Goal: Task Accomplishment & Management: Complete application form

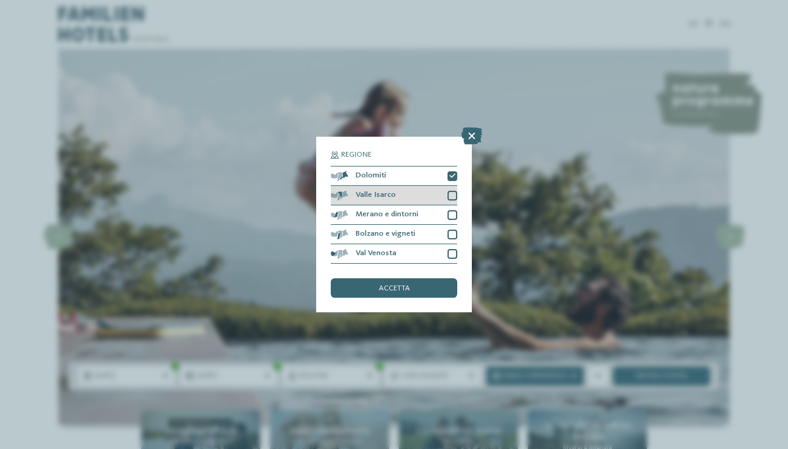
click at [454, 191] on div at bounding box center [453, 196] width 10 height 10
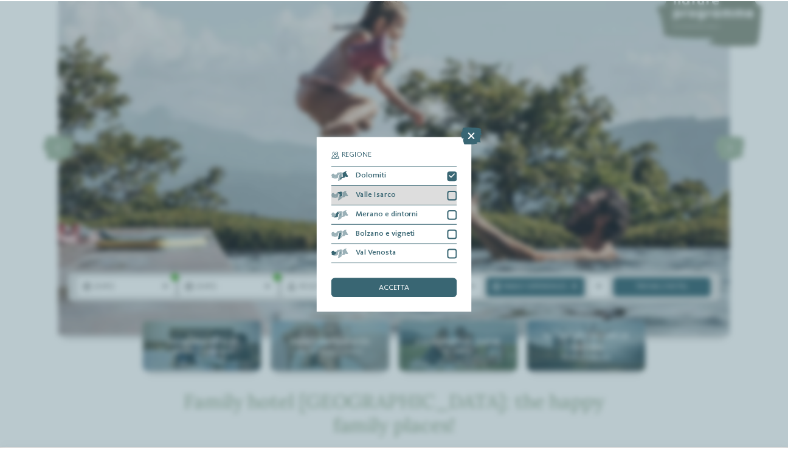
scroll to position [89, 0]
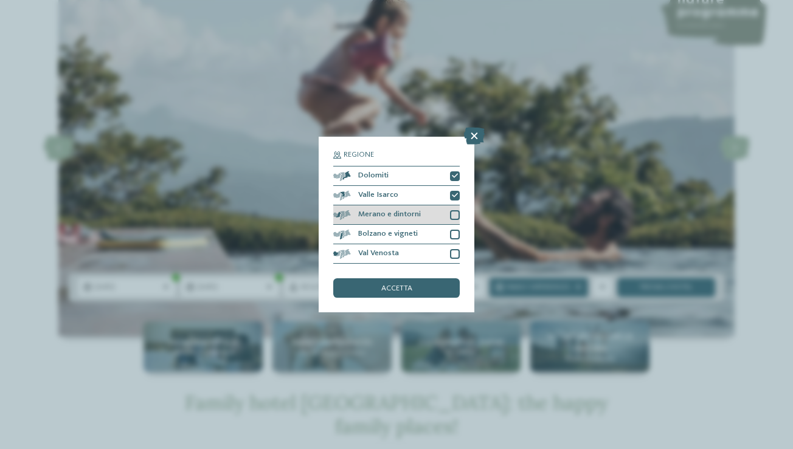
click at [455, 210] on div at bounding box center [455, 215] width 10 height 10
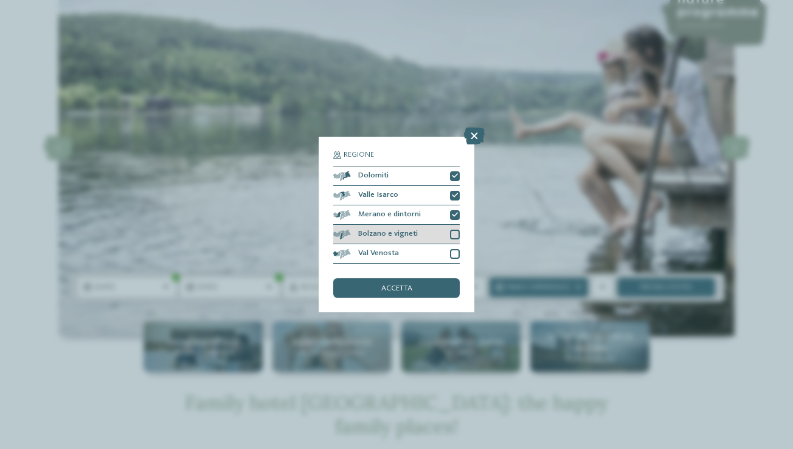
click at [458, 230] on div at bounding box center [455, 235] width 10 height 10
click at [458, 249] on div at bounding box center [455, 254] width 10 height 10
click at [442, 278] on div "accetta" at bounding box center [396, 287] width 126 height 19
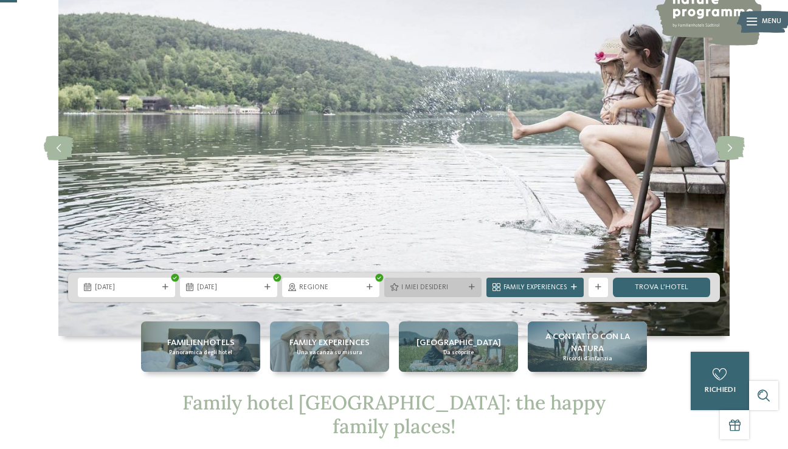
click at [430, 284] on span "I miei desideri" at bounding box center [432, 288] width 63 height 10
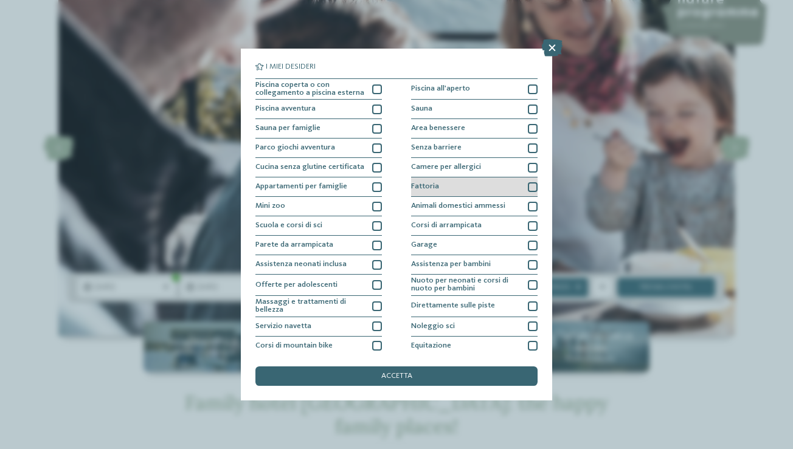
click at [458, 186] on div "Fattoria" at bounding box center [474, 187] width 126 height 19
click at [437, 289] on div "I miei desideri Piscina coperta o con collegamento a piscina esterna Piscina al…" at bounding box center [396, 225] width 311 height 352
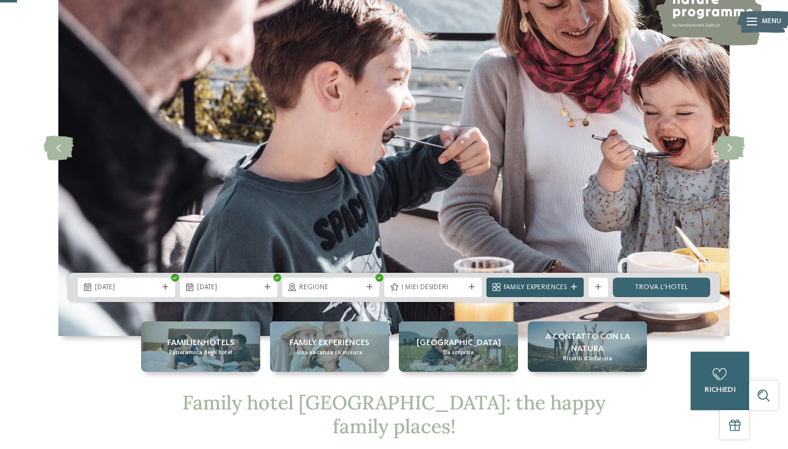
click at [577, 291] on div "Family Experiences" at bounding box center [534, 287] width 97 height 19
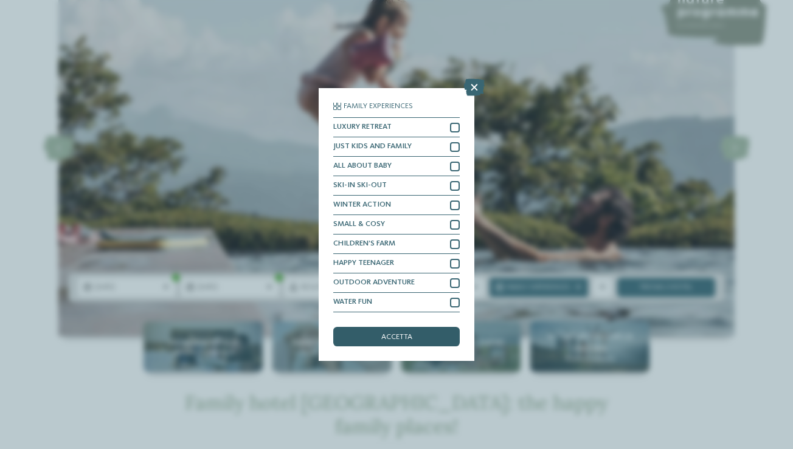
click at [382, 334] on span "accetta" at bounding box center [396, 338] width 31 height 8
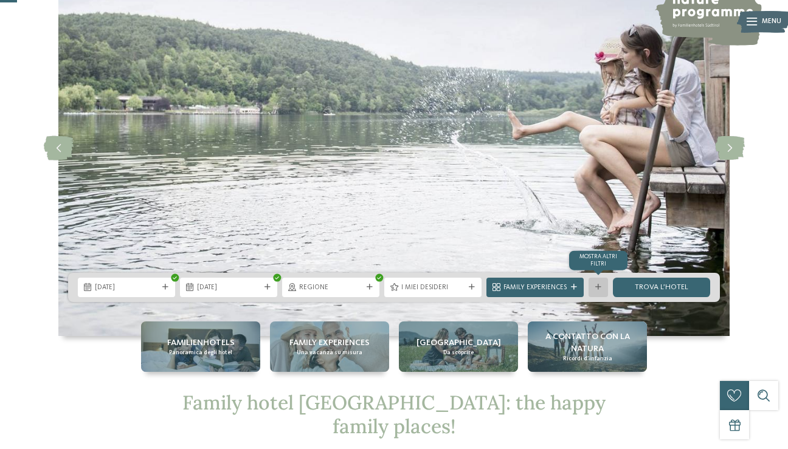
click at [600, 285] on icon at bounding box center [598, 288] width 6 height 6
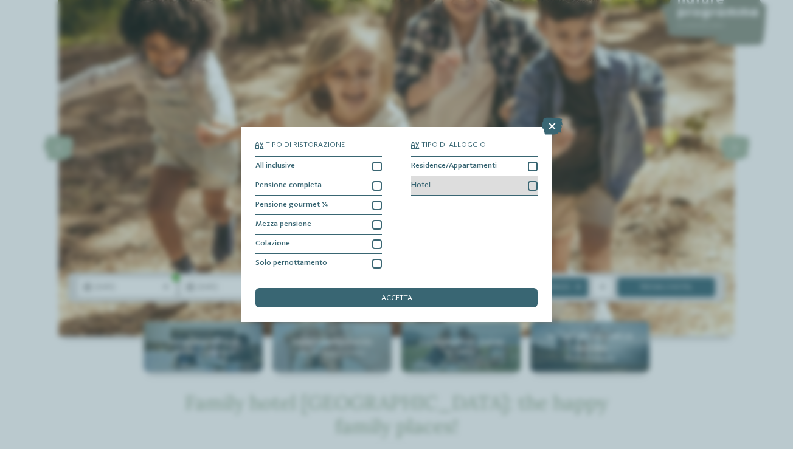
click at [529, 181] on div at bounding box center [533, 186] width 10 height 10
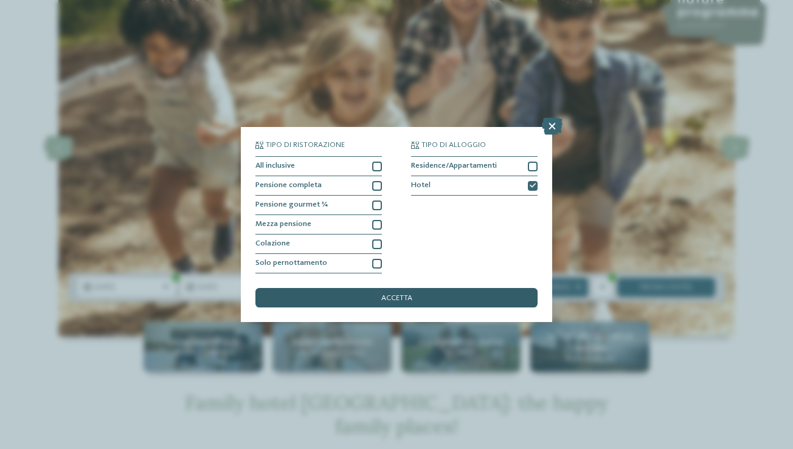
click at [480, 288] on div "accetta" at bounding box center [396, 297] width 282 height 19
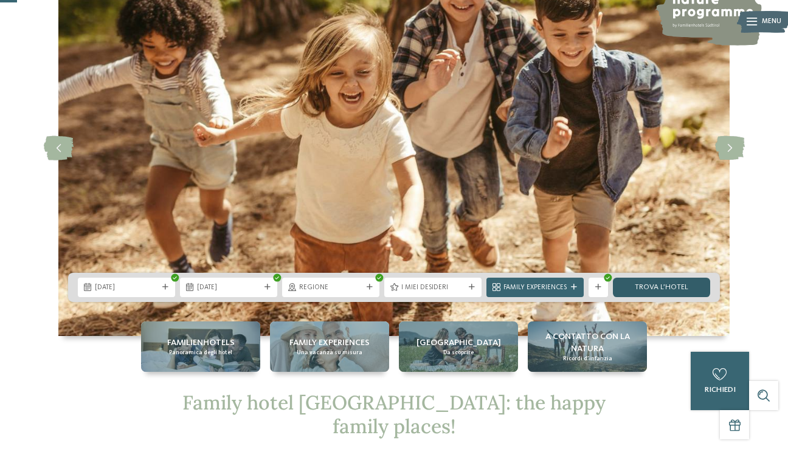
click at [669, 294] on link "trova l’hotel" at bounding box center [661, 287] width 97 height 19
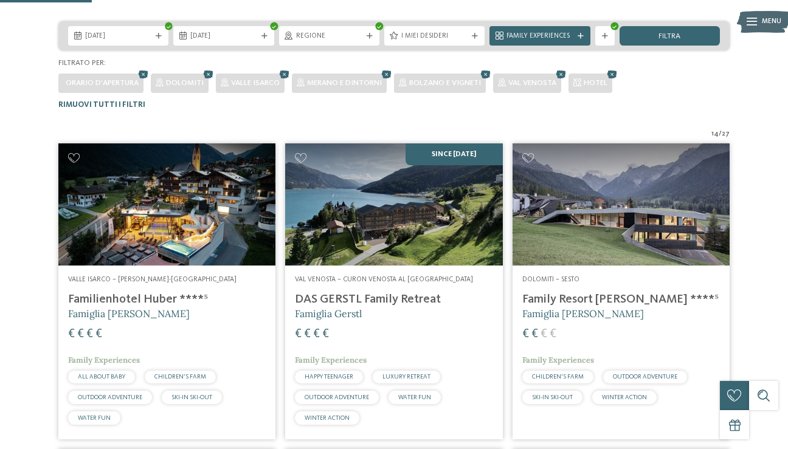
scroll to position [237, 0]
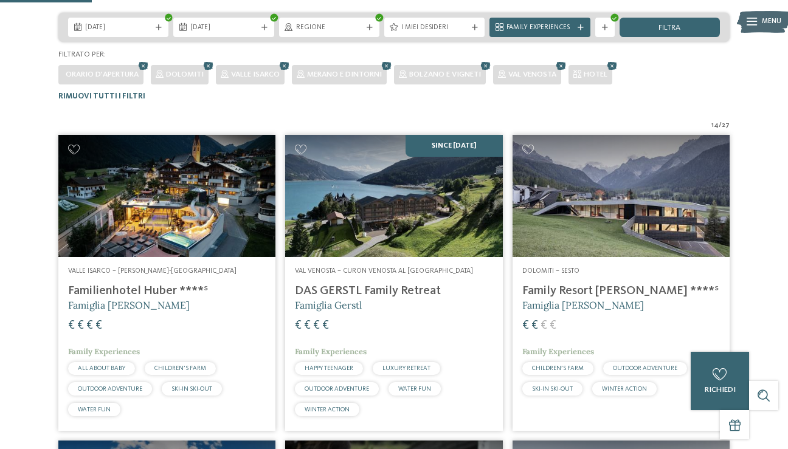
click at [605, 171] on img at bounding box center [621, 196] width 217 height 122
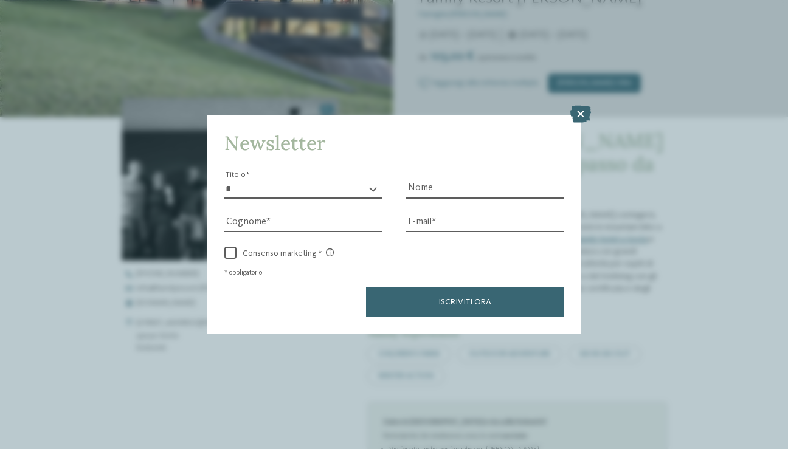
scroll to position [260, 0]
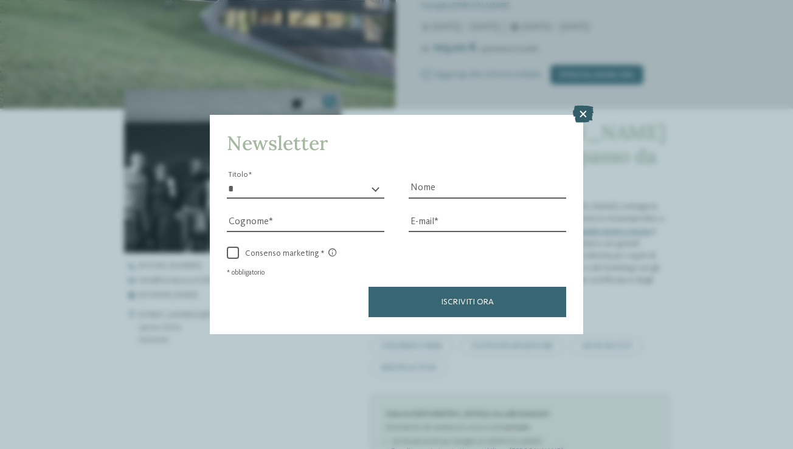
click at [584, 106] on icon at bounding box center [583, 114] width 21 height 17
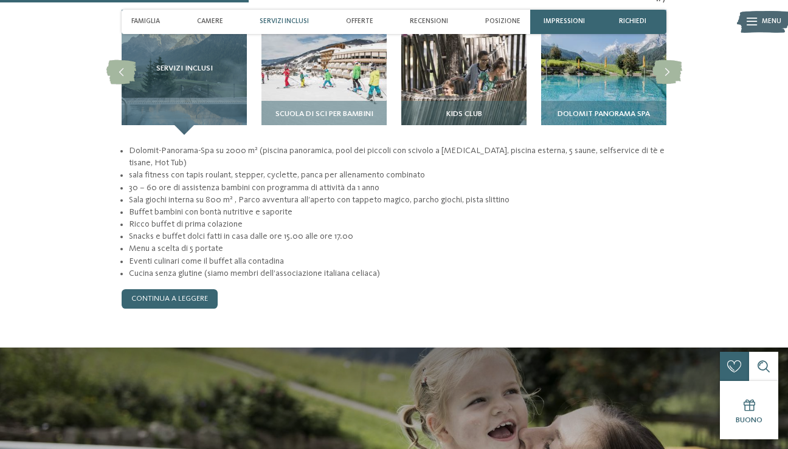
scroll to position [958, 0]
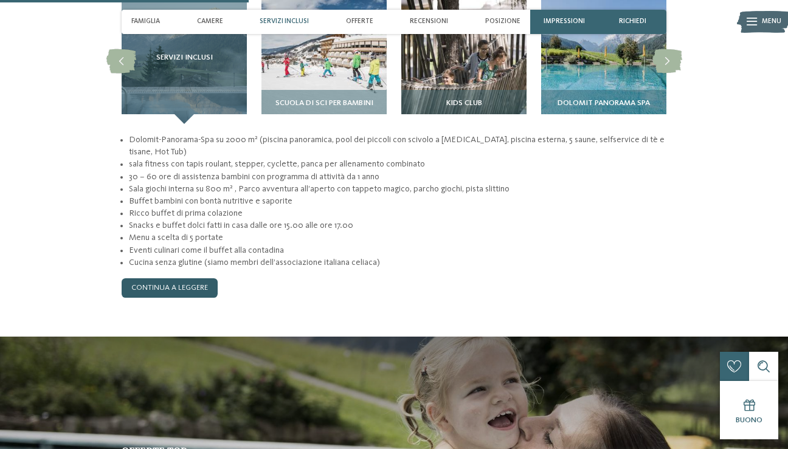
click at [207, 278] on link "continua a leggere" at bounding box center [170, 287] width 96 height 19
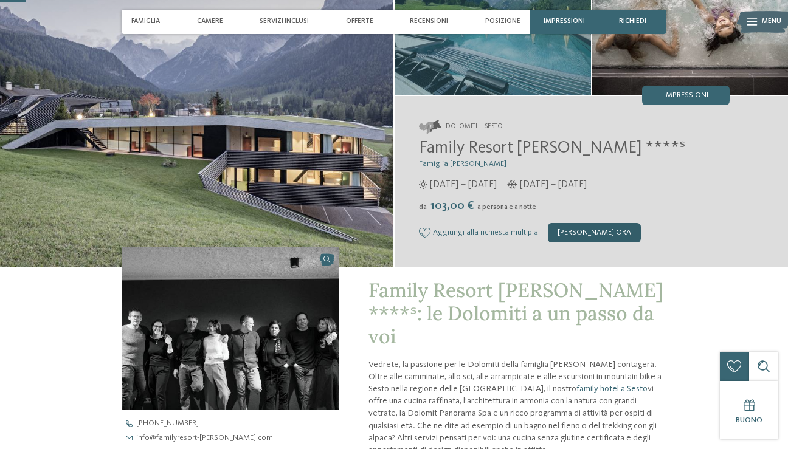
scroll to position [100, 0]
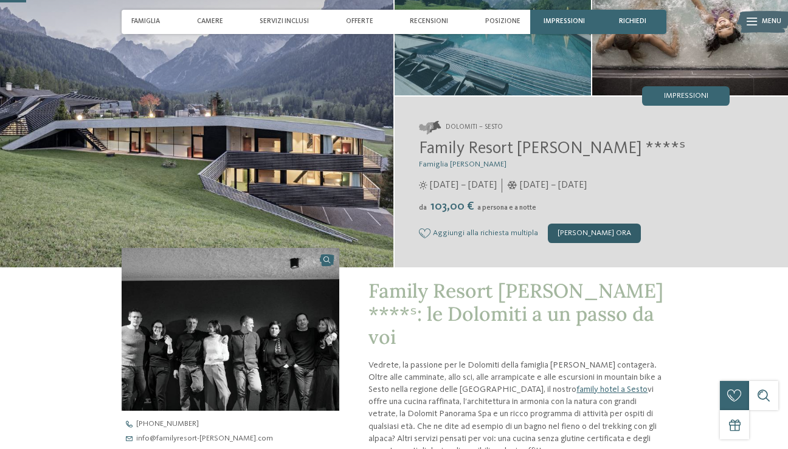
click at [578, 232] on div "[PERSON_NAME] ora" at bounding box center [594, 233] width 93 height 19
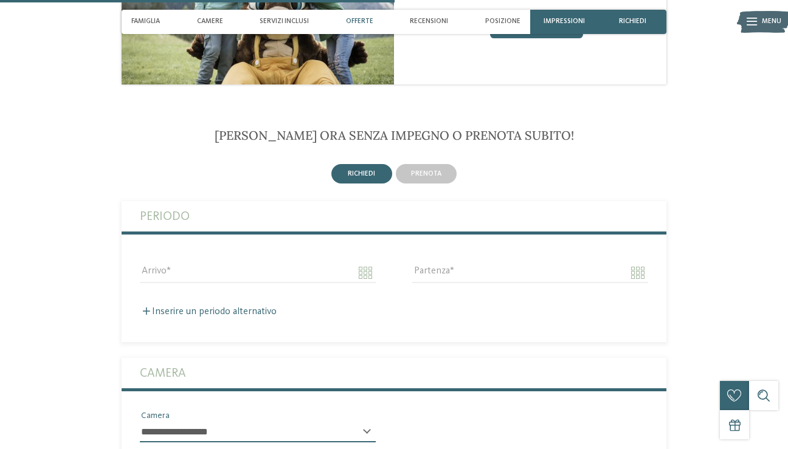
scroll to position [1563, 0]
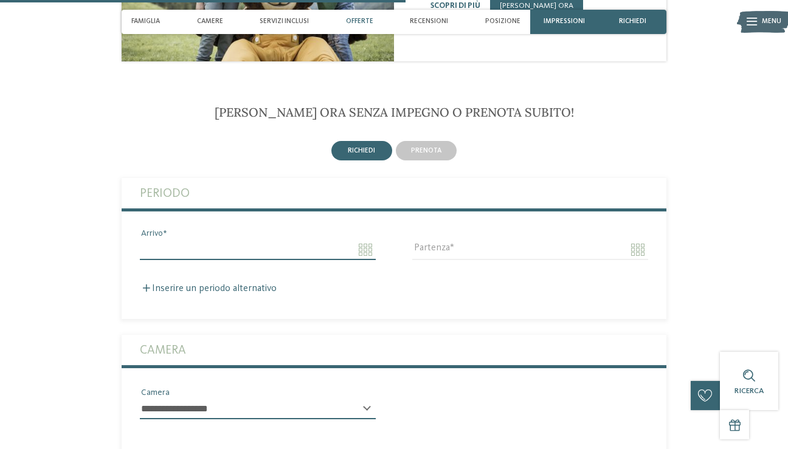
click at [302, 240] on input "Arrivo" at bounding box center [258, 250] width 236 height 21
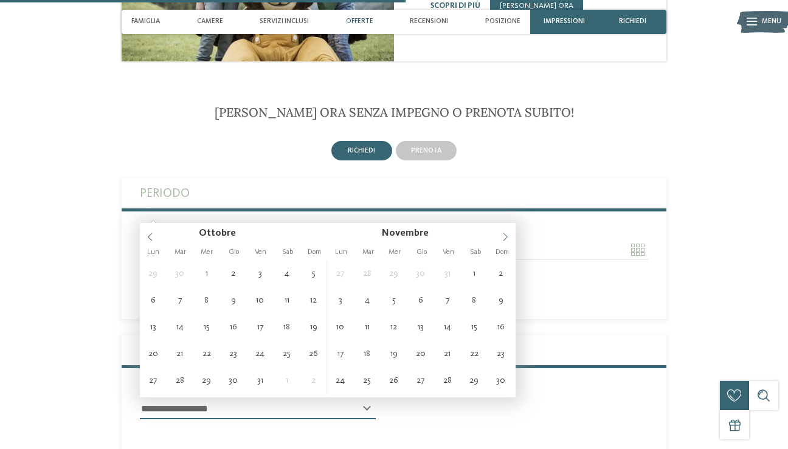
click at [501, 240] on icon at bounding box center [505, 237] width 9 height 9
type input "****"
click at [501, 240] on icon at bounding box center [505, 237] width 9 height 9
type input "****"
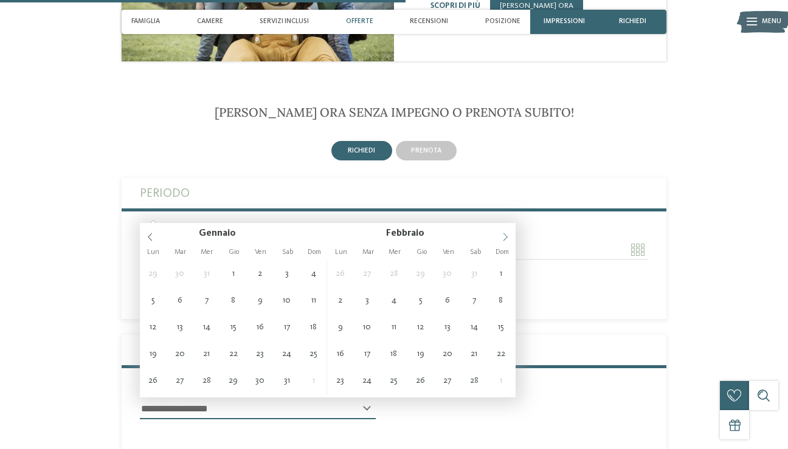
click at [501, 240] on icon at bounding box center [505, 237] width 9 height 9
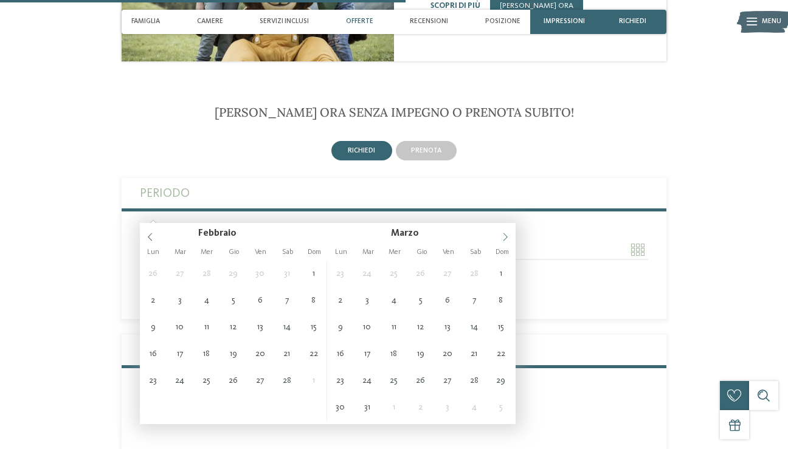
click at [501, 240] on icon at bounding box center [505, 237] width 9 height 9
type input "**********"
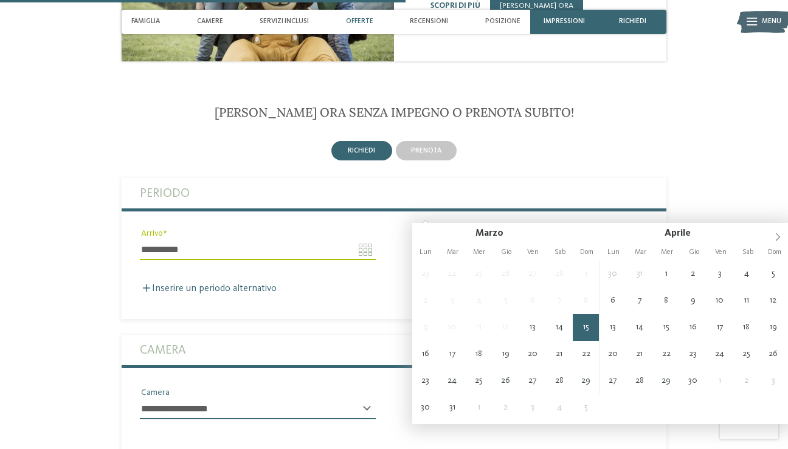
type input "**********"
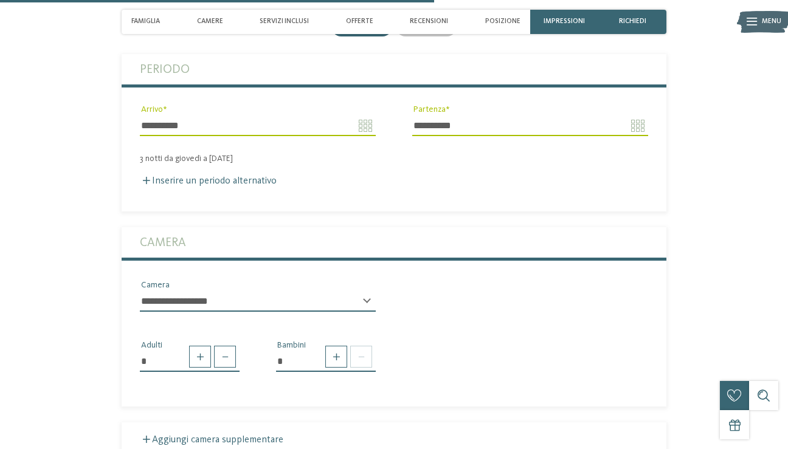
scroll to position [1687, 0]
click at [362, 345] on span at bounding box center [361, 356] width 22 height 22
click at [340, 345] on span at bounding box center [336, 356] width 22 height 22
type input "*"
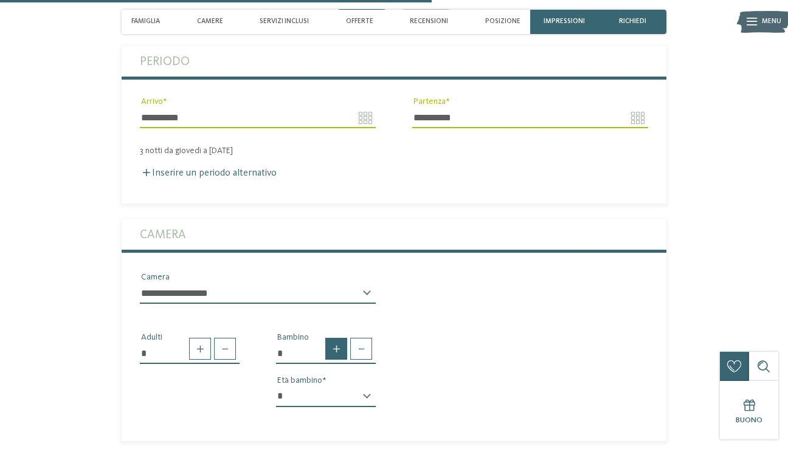
scroll to position [1699, 0]
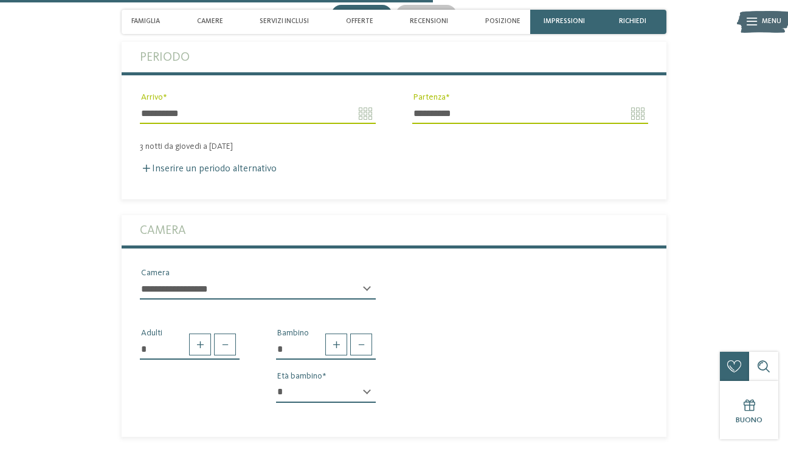
select select "*"
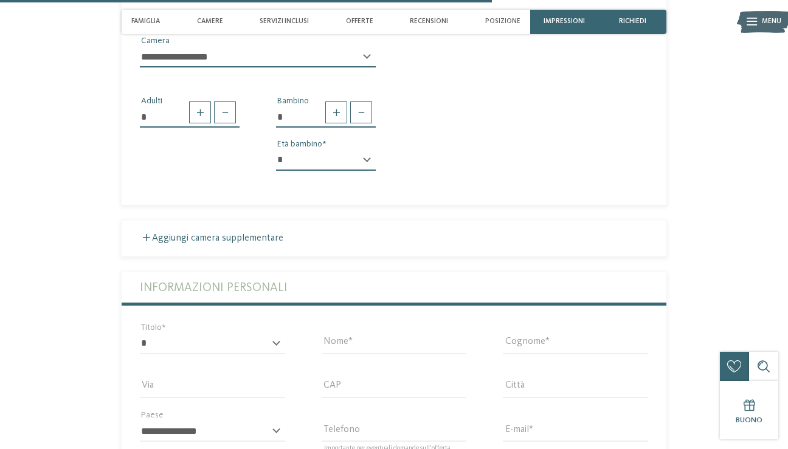
scroll to position [1932, 0]
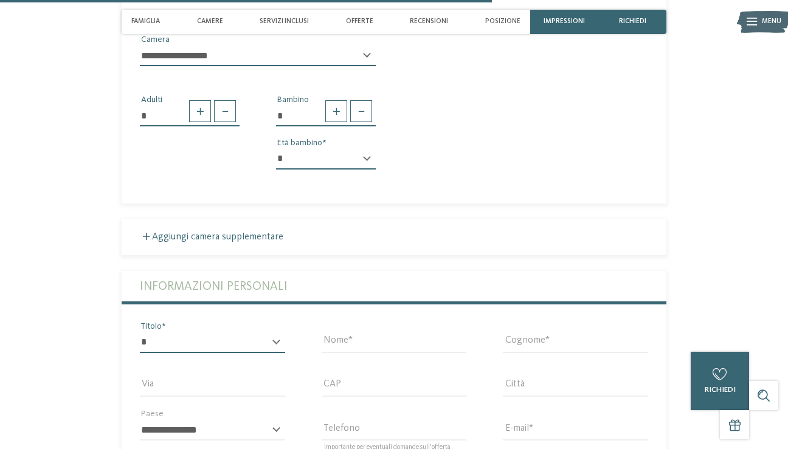
select select "*"
click at [396, 333] on input "Nome" at bounding box center [394, 343] width 145 height 21
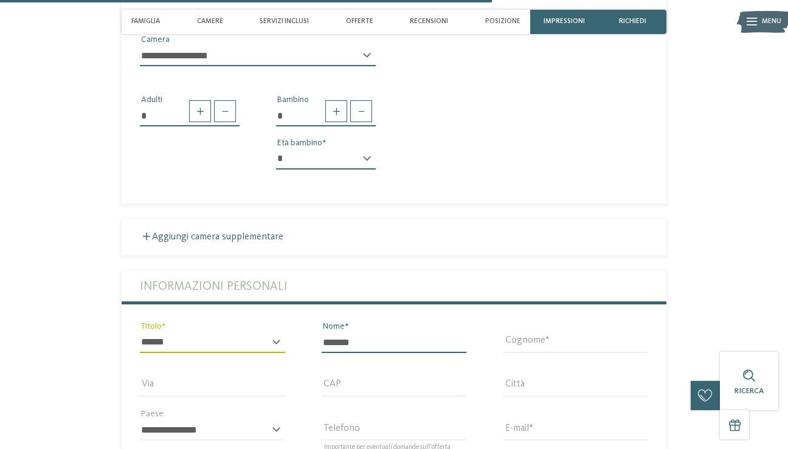
type input "*******"
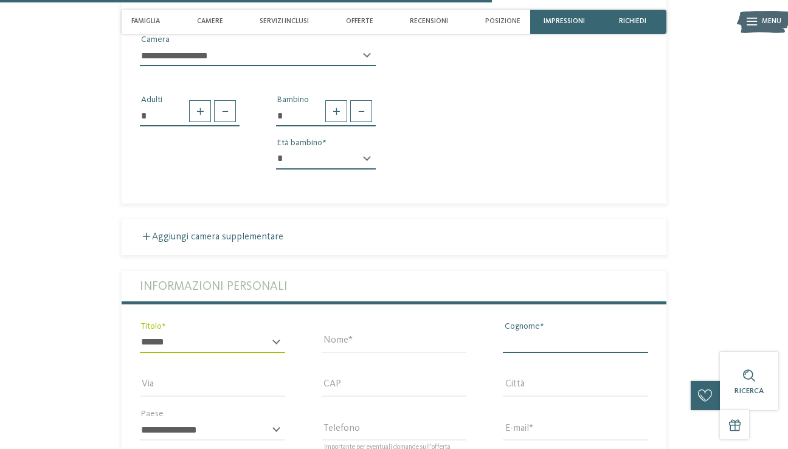
click at [555, 333] on input "Cognome" at bounding box center [575, 343] width 145 height 21
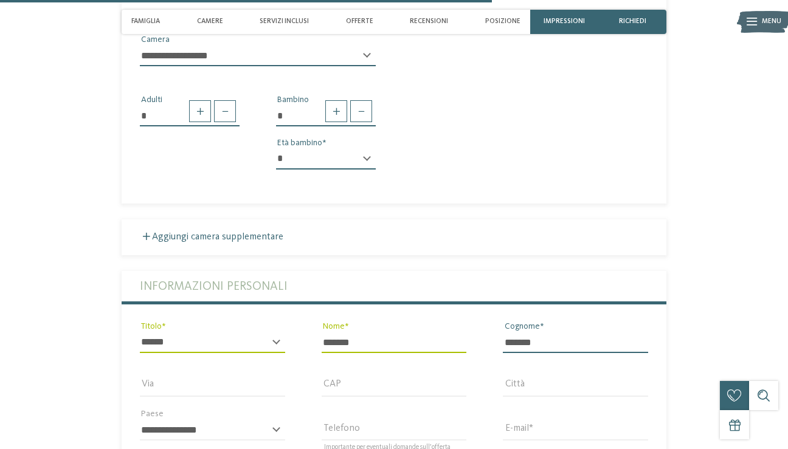
type input "*******"
click at [195, 376] on input "Via" at bounding box center [212, 386] width 145 height 21
type input "**********"
click at [400, 376] on input "CAP" at bounding box center [394, 386] width 145 height 21
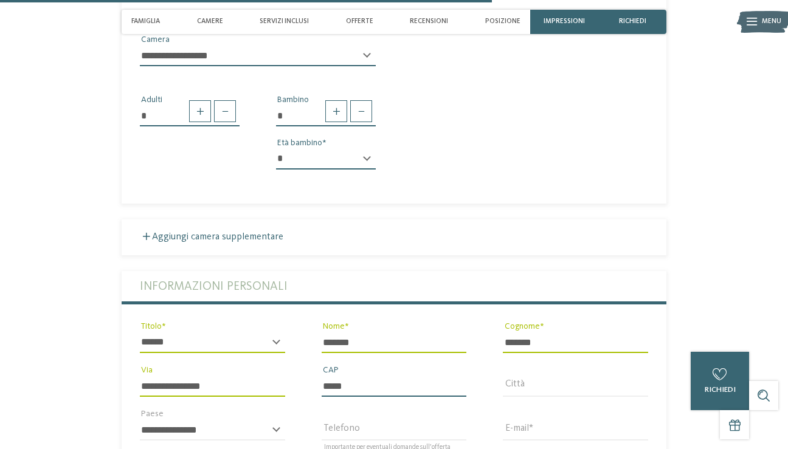
type input "*****"
click at [603, 376] on input "Città" at bounding box center [575, 386] width 145 height 21
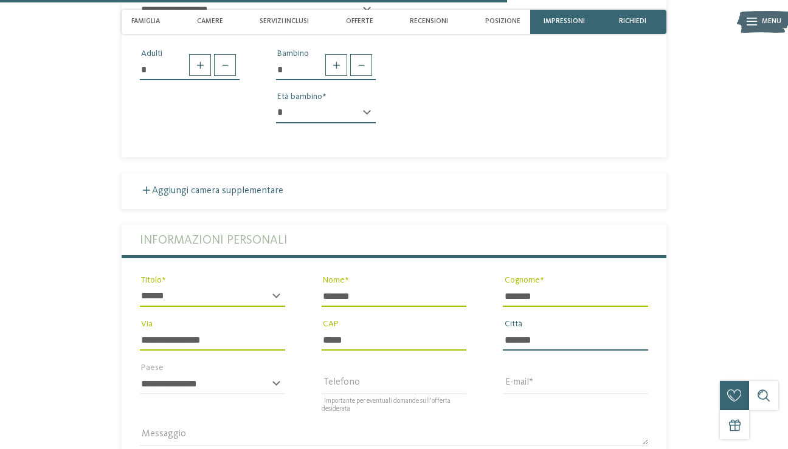
scroll to position [2003, 0]
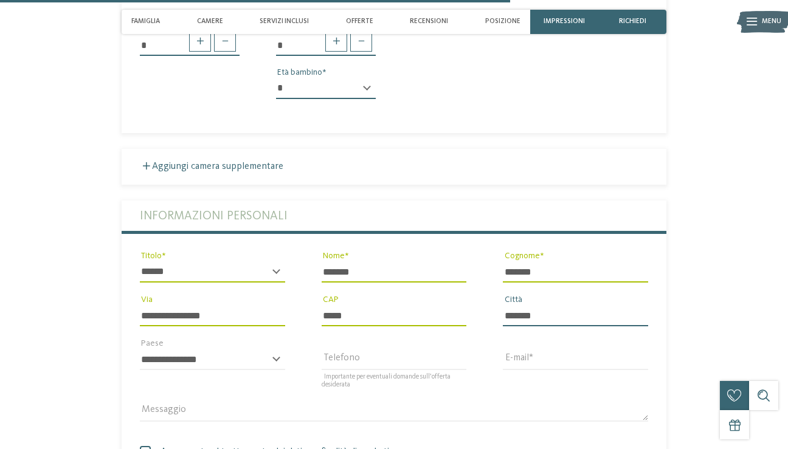
type input "*******"
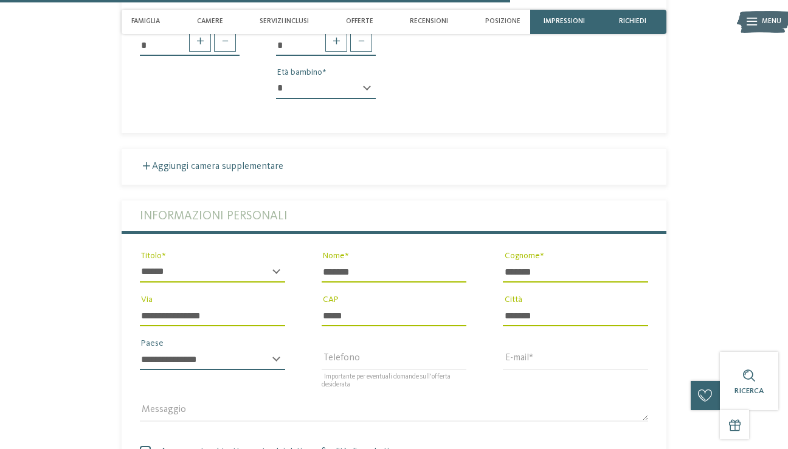
select select "**"
click at [370, 350] on input "Telefono" at bounding box center [394, 360] width 145 height 21
click at [555, 350] on input "E-mail" at bounding box center [575, 360] width 145 height 21
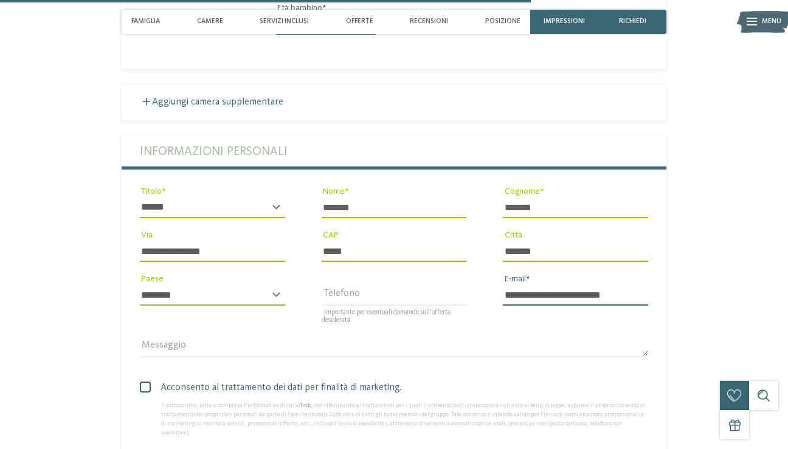
scroll to position [2094, 0]
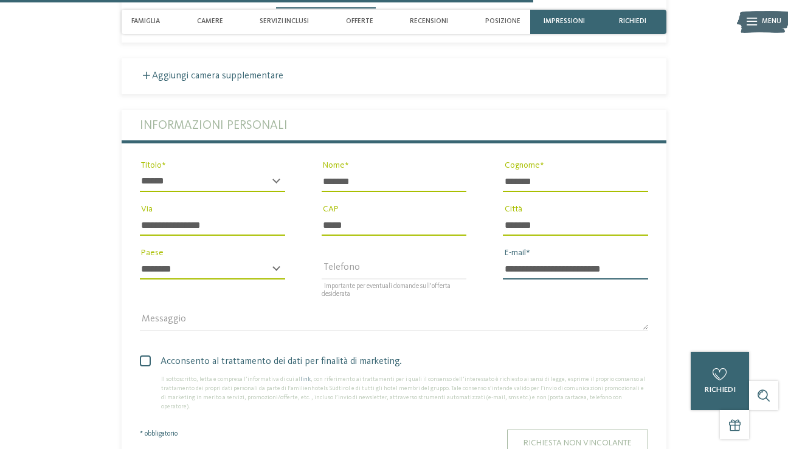
type input "**********"
click at [539, 439] on span "Richiesta non vincolante" at bounding box center [578, 443] width 108 height 9
